Goal: Information Seeking & Learning: Understand process/instructions

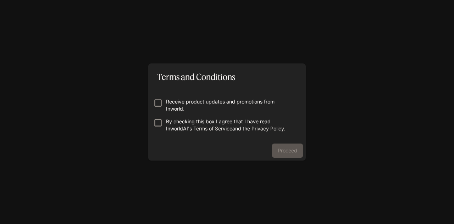
click at [188, 100] on p "Receive product updates and promotions from Inworld." at bounding box center [230, 105] width 128 height 14
click at [279, 145] on button "Proceed" at bounding box center [287, 151] width 31 height 14
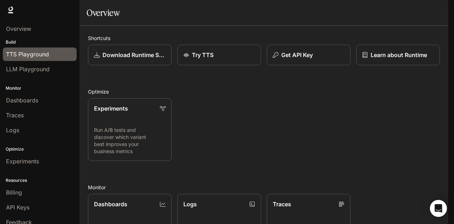
click at [28, 57] on span "TTS Playground" at bounding box center [27, 54] width 43 height 9
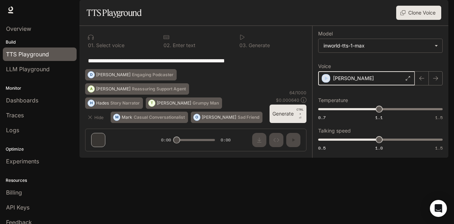
click at [326, 82] on div "button" at bounding box center [326, 78] width 8 height 8
click at [360, 69] on body "**********" at bounding box center [227, 112] width 454 height 224
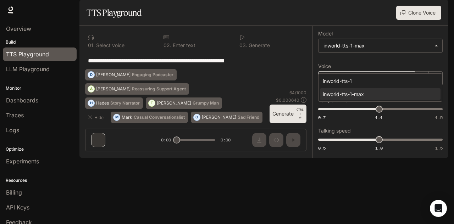
click at [268, 113] on div at bounding box center [227, 112] width 454 height 224
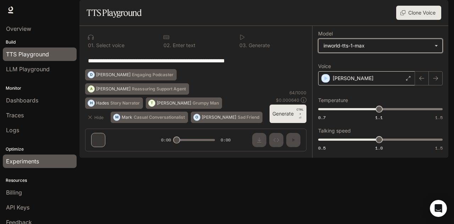
scroll to position [19, 0]
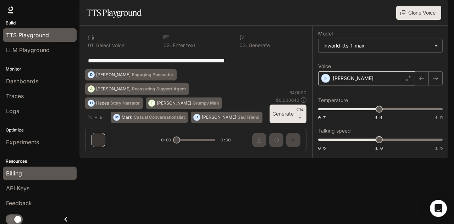
click at [13, 169] on span "Billing" at bounding box center [14, 173] width 16 height 9
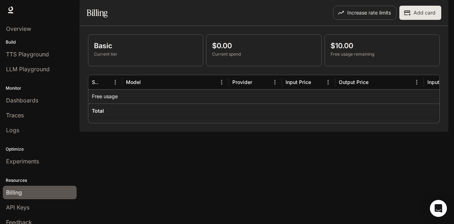
click at [267, 132] on div "Basic Current tier $0.00 Current spend $10.00 Free usage remaining Service Mode…" at bounding box center [263, 79] width 369 height 106
click at [145, 132] on div "Basic Current tier $0.00 Current spend $10.00 Free usage remaining Service Mode…" at bounding box center [263, 79] width 369 height 106
click at [252, 57] on p "Current spend" at bounding box center [263, 54] width 103 height 6
click at [31, 165] on link "Experiments" at bounding box center [40, 161] width 74 height 13
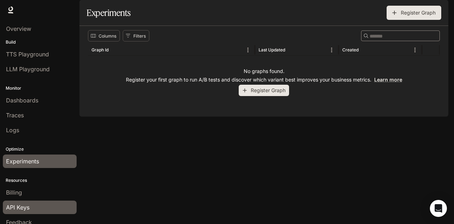
click at [13, 201] on link "API Keys" at bounding box center [40, 207] width 74 height 13
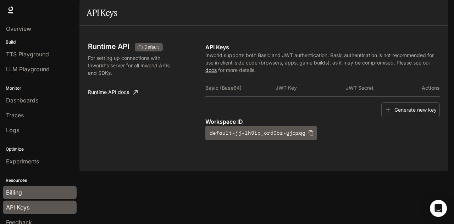
click at [13, 191] on span "Billing" at bounding box center [14, 192] width 16 height 9
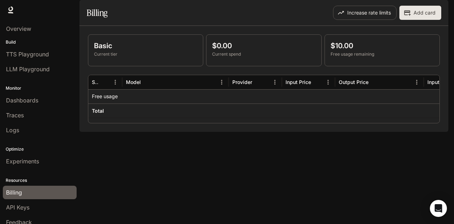
click at [347, 66] on div "$10.00 Free usage remaining" at bounding box center [382, 50] width 115 height 31
click at [296, 132] on div "Basic Current tier $0.00 Current spend $10.00 Free usage remaining Service Mode…" at bounding box center [263, 79] width 369 height 106
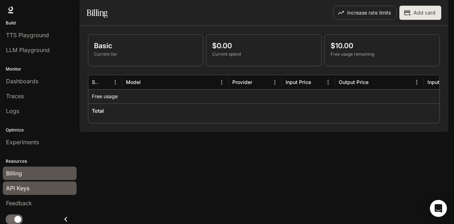
click at [23, 186] on span "API Keys" at bounding box center [17, 188] width 23 height 9
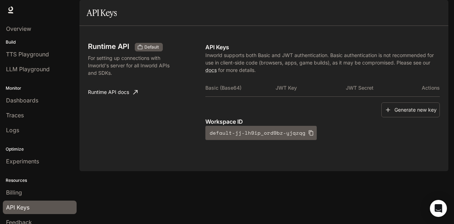
click at [323, 96] on th "JWT Key" at bounding box center [311, 87] width 70 height 17
click at [179, 116] on div "Runtime API Default For setting up connections with Inworld's server for all In…" at bounding box center [146, 91] width 117 height 97
click at [377, 118] on div "Generate new key" at bounding box center [322, 110] width 234 height 15
click at [387, 113] on icon "button" at bounding box center [387, 109] width 7 height 7
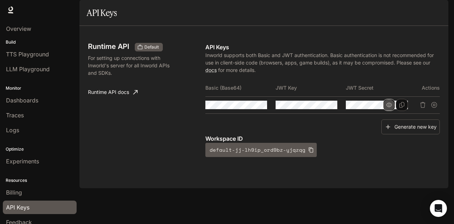
click at [387, 107] on icon "button" at bounding box center [389, 105] width 6 height 4
click at [243, 74] on p "Inworld supports both Basic and JWT authentication. Basic authentication is not…" at bounding box center [322, 62] width 234 height 22
click at [160, 137] on div "Runtime API Default For setting up connections with Inworld's server for all In…" at bounding box center [146, 100] width 117 height 114
click at [122, 99] on link "Runtime API docs" at bounding box center [112, 92] width 55 height 14
click at [250, 108] on icon "button" at bounding box center [248, 105] width 6 height 6
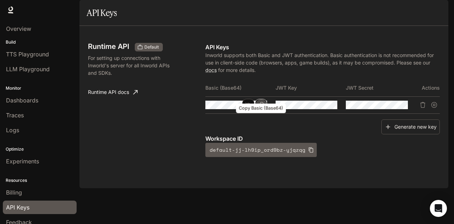
click at [266, 111] on button "Copy Basic (Base64)" at bounding box center [261, 105] width 12 height 12
click at [315, 74] on p "Inworld supports both Basic and JWT authentication. Basic authentication is not…" at bounding box center [322, 62] width 234 height 22
click at [212, 73] on link "docs" at bounding box center [210, 70] width 11 height 6
click at [261, 108] on icon "Copy Basic (Base64)" at bounding box center [261, 105] width 6 height 6
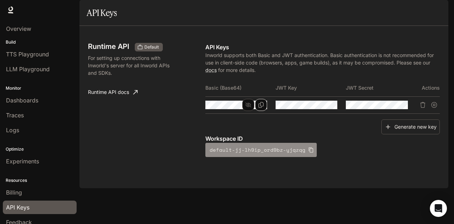
click at [308, 153] on icon "button" at bounding box center [311, 150] width 6 height 6
